Goal: Task Accomplishment & Management: Use online tool/utility

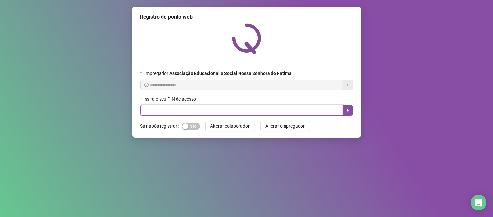
click at [155, 112] on input "text" at bounding box center [241, 110] width 203 height 10
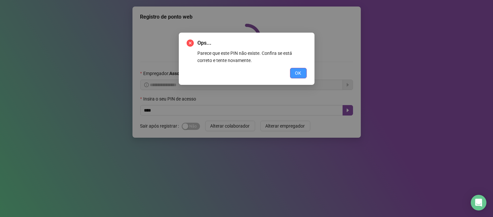
click at [299, 72] on span "OK" at bounding box center [298, 73] width 6 height 7
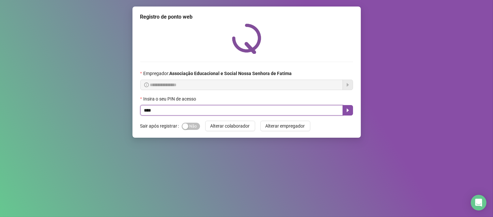
click at [251, 113] on input "****" at bounding box center [241, 110] width 203 height 10
type input "****"
click at [348, 110] on icon "caret-right" at bounding box center [347, 110] width 5 height 5
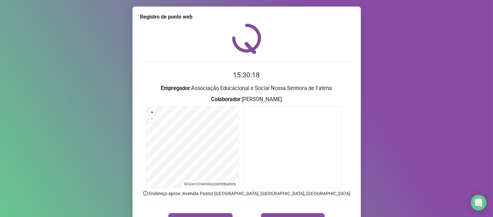
scroll to position [36, 0]
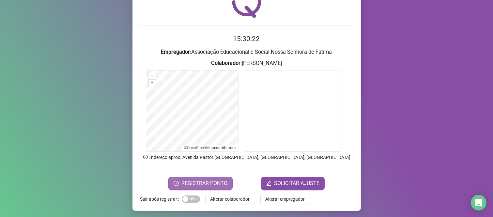
click at [206, 179] on button "REGISTRAR PONTO" at bounding box center [200, 183] width 64 height 13
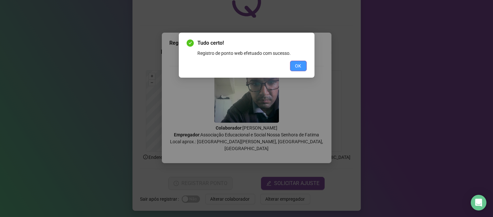
click at [300, 66] on span "OK" at bounding box center [298, 65] width 6 height 7
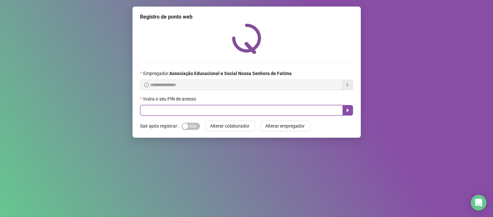
click at [151, 115] on input "text" at bounding box center [241, 110] width 203 height 10
type input "***"
click at [348, 112] on icon "caret-right" at bounding box center [348, 111] width 2 height 4
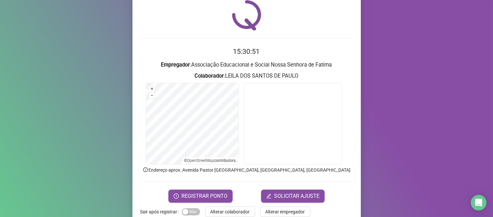
scroll to position [36, 0]
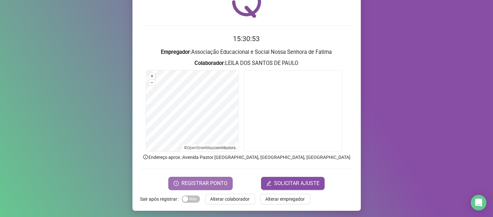
click at [206, 182] on span "REGISTRAR PONTO" at bounding box center [204, 184] width 46 height 8
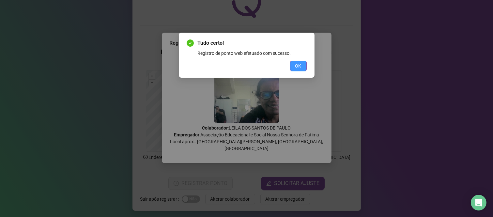
click at [304, 66] on button "OK" at bounding box center [298, 66] width 17 height 10
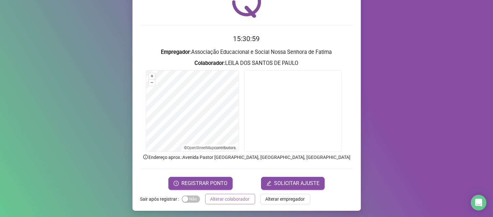
click at [227, 201] on span "Alterar colaborador" at bounding box center [230, 199] width 39 height 7
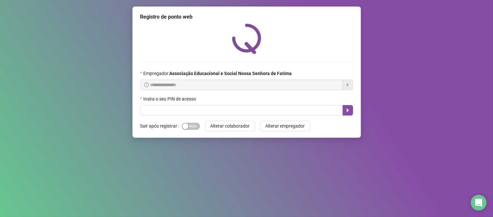
scroll to position [0, 0]
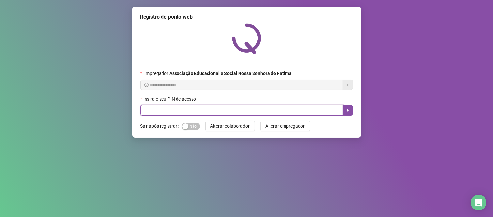
click at [149, 111] on input "text" at bounding box center [241, 110] width 203 height 10
type input "***"
click at [349, 112] on icon "caret-right" at bounding box center [347, 110] width 5 height 5
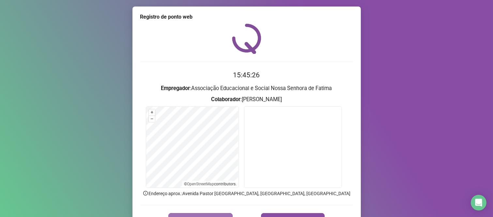
click at [205, 214] on button "REGISTRAR PONTO" at bounding box center [200, 219] width 64 height 13
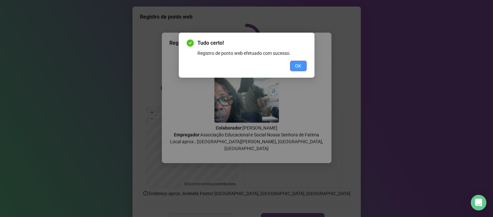
click at [298, 68] on span "OK" at bounding box center [298, 65] width 6 height 7
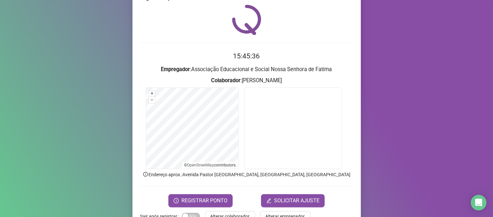
scroll to position [37, 0]
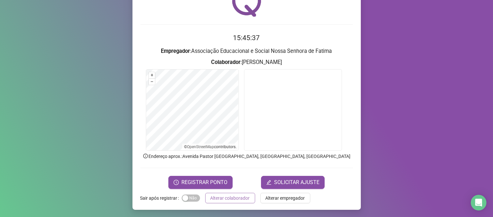
click at [241, 194] on button "Alterar colaborador" at bounding box center [230, 198] width 50 height 10
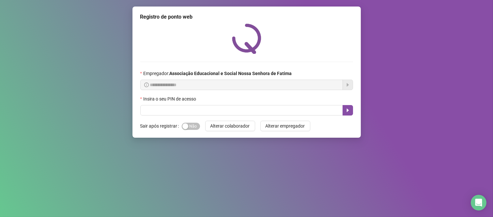
scroll to position [0, 0]
click at [191, 125] on span "Sim Não" at bounding box center [191, 126] width 18 height 7
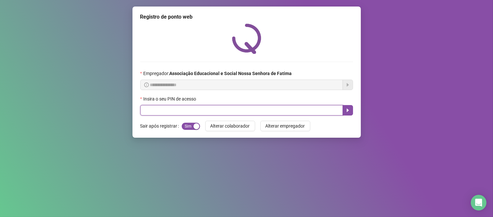
click at [257, 112] on input "text" at bounding box center [241, 110] width 203 height 10
type input "****"
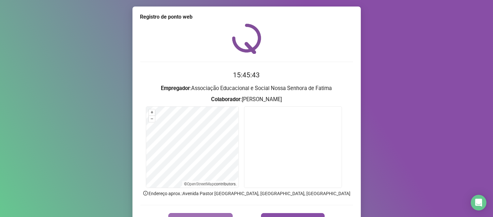
click at [214, 213] on button "REGISTRAR PONTO" at bounding box center [200, 219] width 64 height 13
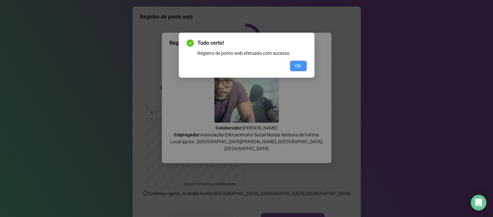
click at [292, 66] on button "OK" at bounding box center [298, 66] width 17 height 10
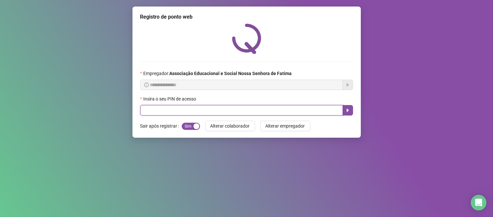
click at [275, 109] on input "text" at bounding box center [241, 110] width 203 height 10
type input "****"
click at [346, 109] on icon "caret-right" at bounding box center [347, 110] width 5 height 5
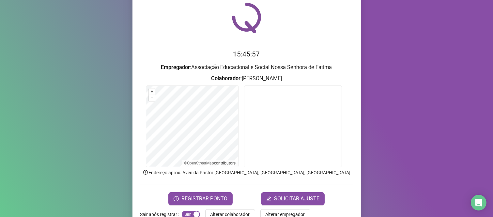
scroll to position [37, 0]
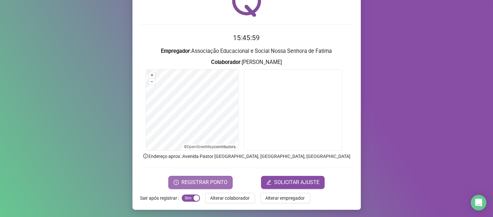
click at [197, 180] on span "REGISTRAR PONTO" at bounding box center [204, 183] width 46 height 8
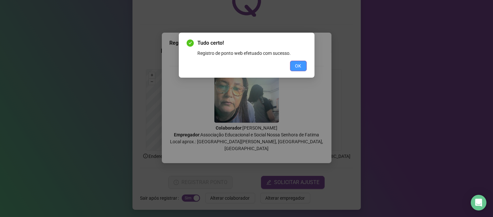
click at [304, 68] on button "OK" at bounding box center [298, 66] width 17 height 10
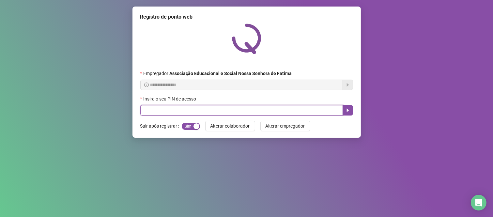
click at [304, 110] on input "text" at bounding box center [241, 110] width 203 height 10
type input "****"
click at [347, 112] on icon "caret-right" at bounding box center [348, 111] width 2 height 4
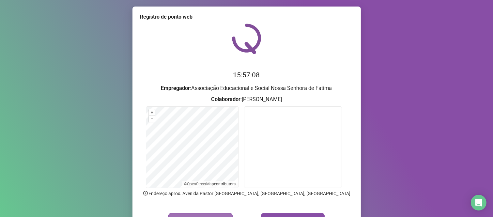
click at [198, 214] on button "REGISTRAR PONTO" at bounding box center [200, 219] width 64 height 13
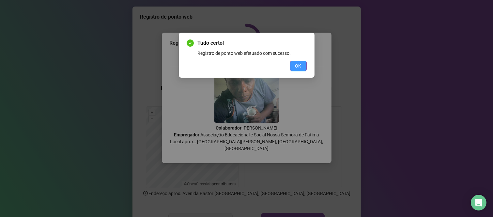
click at [294, 65] on button "OK" at bounding box center [298, 66] width 17 height 10
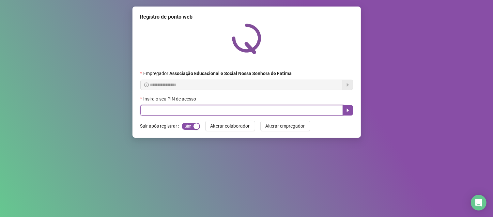
click at [292, 107] on input "text" at bounding box center [241, 110] width 203 height 10
type input "****"
click at [344, 109] on button "button" at bounding box center [348, 110] width 10 height 10
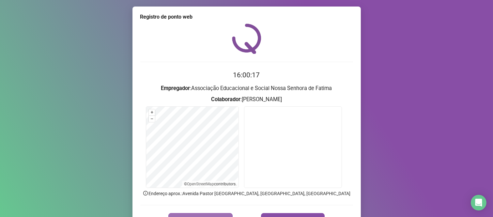
scroll to position [37, 0]
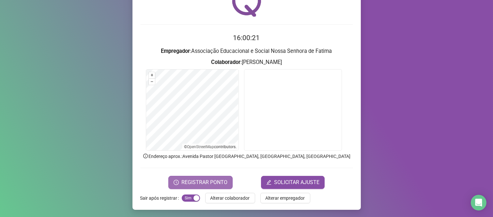
click at [215, 176] on button "REGISTRAR PONTO" at bounding box center [200, 182] width 64 height 13
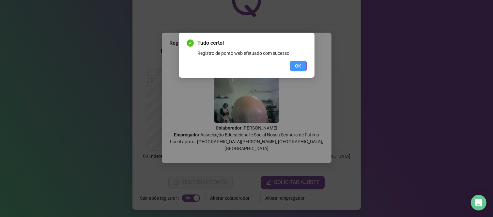
click at [301, 66] on span "OK" at bounding box center [298, 65] width 6 height 7
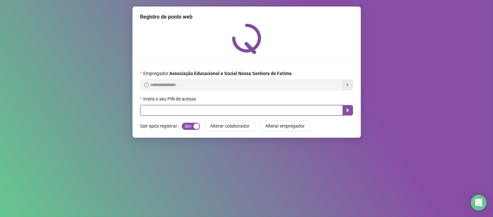
click at [310, 112] on input "text" at bounding box center [241, 110] width 203 height 10
type input "****"
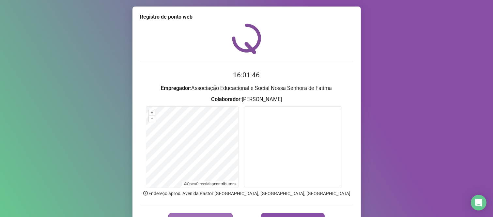
click at [201, 213] on button "REGISTRAR PONTO" at bounding box center [200, 219] width 64 height 13
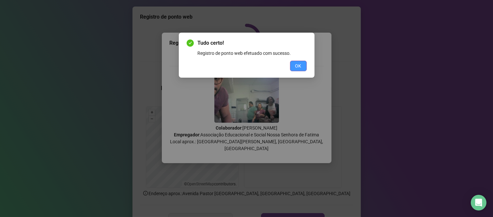
click at [299, 69] on span "OK" at bounding box center [298, 65] width 6 height 7
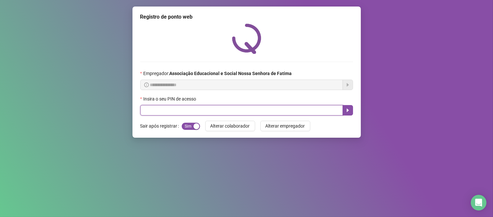
click at [265, 113] on input "text" at bounding box center [241, 110] width 203 height 10
type input "***"
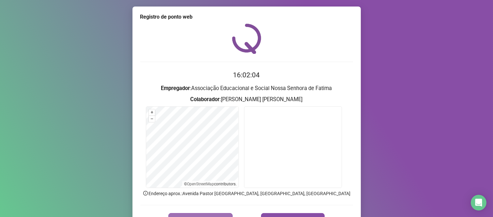
click at [220, 213] on button "REGISTRAR PONTO" at bounding box center [200, 219] width 64 height 13
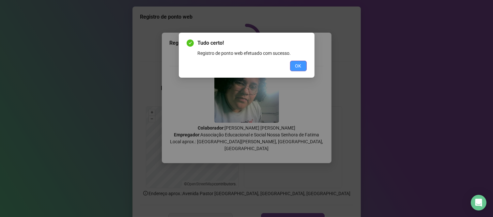
click at [299, 66] on span "OK" at bounding box center [298, 65] width 6 height 7
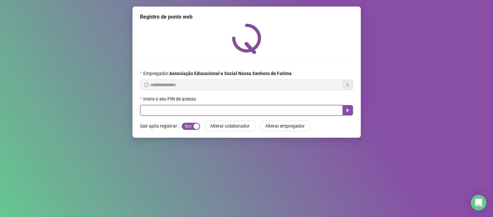
click at [206, 115] on input "text" at bounding box center [241, 110] width 203 height 10
type input "***"
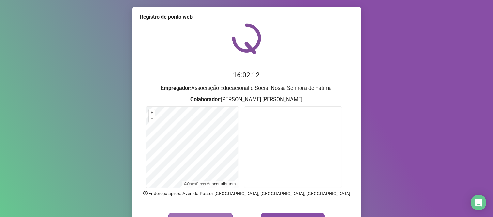
click at [195, 216] on span "REGISTRAR PONTO" at bounding box center [204, 220] width 46 height 8
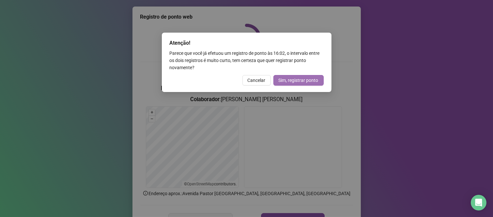
click at [292, 79] on span "Sim, registrar ponto" at bounding box center [299, 80] width 40 height 7
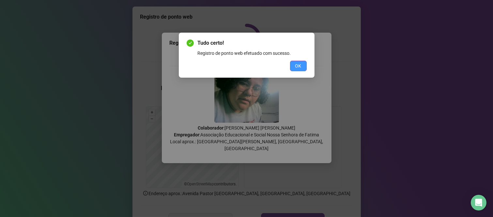
click at [295, 67] on span "OK" at bounding box center [298, 65] width 6 height 7
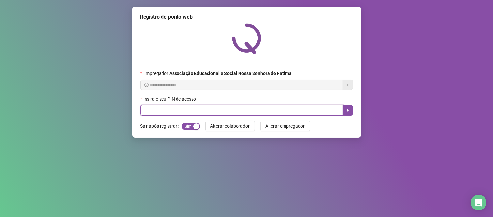
click at [177, 112] on input "text" at bounding box center [241, 110] width 203 height 10
type input "****"
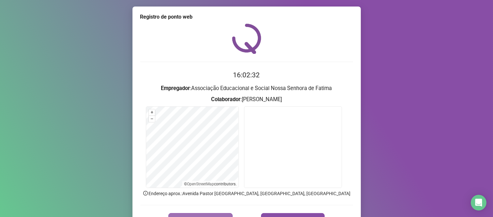
click at [211, 214] on button "REGISTRAR PONTO" at bounding box center [200, 219] width 64 height 13
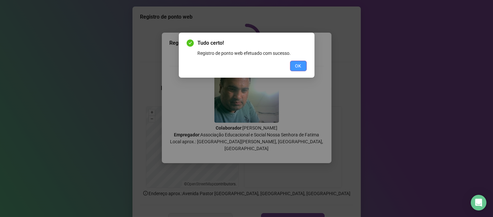
click at [304, 63] on button "OK" at bounding box center [298, 66] width 17 height 10
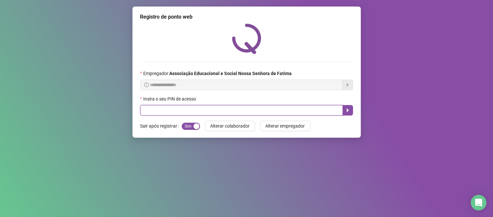
click at [268, 109] on input "text" at bounding box center [241, 110] width 203 height 10
type input "****"
click at [347, 110] on icon "caret-right" at bounding box center [348, 111] width 2 height 4
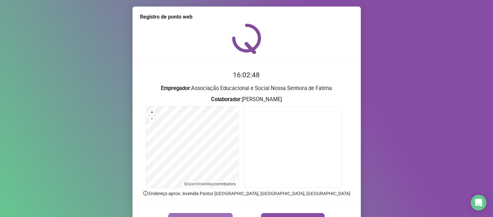
click at [186, 216] on span "REGISTRAR PONTO" at bounding box center [204, 220] width 46 height 8
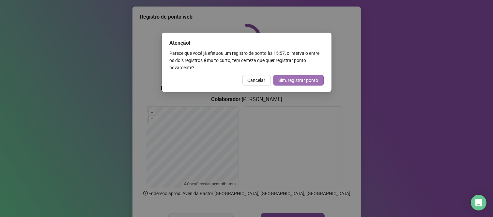
click at [300, 82] on span "Sim, registrar ponto" at bounding box center [299, 80] width 40 height 7
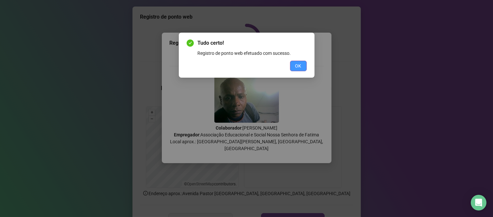
click at [301, 68] on span "OK" at bounding box center [298, 65] width 6 height 7
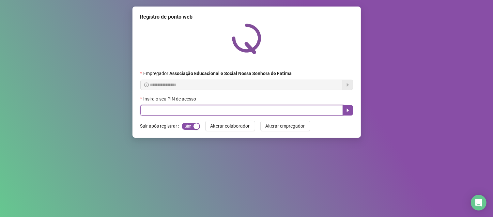
drag, startPoint x: 214, startPoint y: 110, endPoint x: 208, endPoint y: 107, distance: 7.2
click at [213, 110] on input "text" at bounding box center [241, 110] width 203 height 10
type input "****"
click at [347, 108] on button "button" at bounding box center [348, 110] width 10 height 10
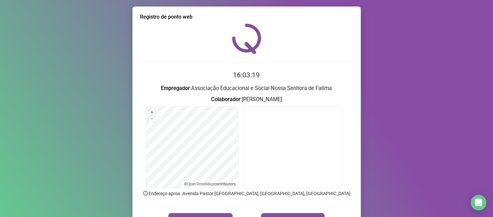
scroll to position [37, 0]
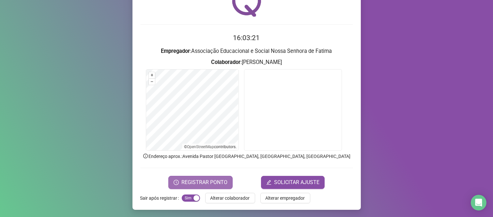
click at [190, 181] on span "REGISTRAR PONTO" at bounding box center [204, 183] width 46 height 8
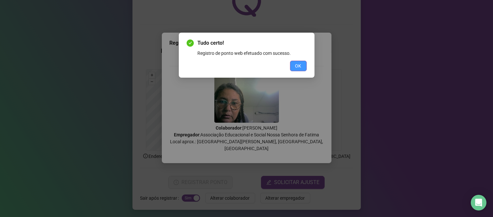
click at [304, 65] on button "OK" at bounding box center [298, 66] width 17 height 10
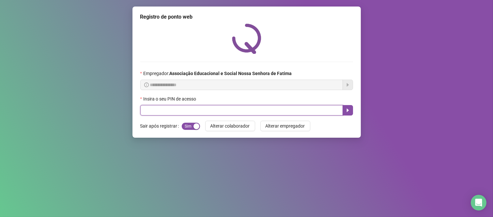
click at [229, 108] on input "text" at bounding box center [241, 110] width 203 height 10
type input "****"
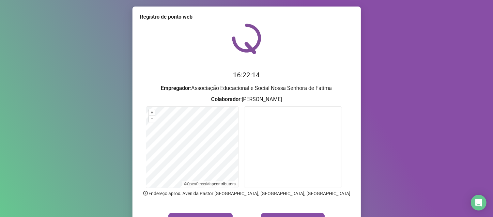
scroll to position [37, 0]
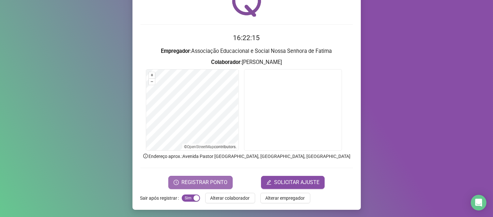
click at [211, 185] on span "REGISTRAR PONTO" at bounding box center [204, 183] width 46 height 8
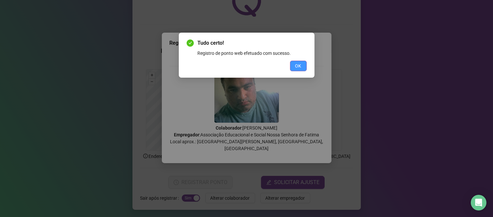
click at [296, 67] on span "OK" at bounding box center [298, 65] width 6 height 7
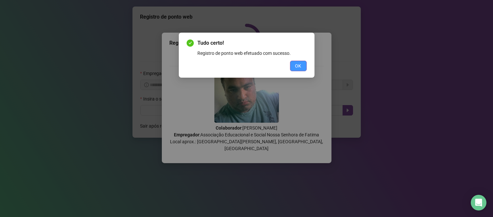
scroll to position [0, 0]
